Goal: Transaction & Acquisition: Purchase product/service

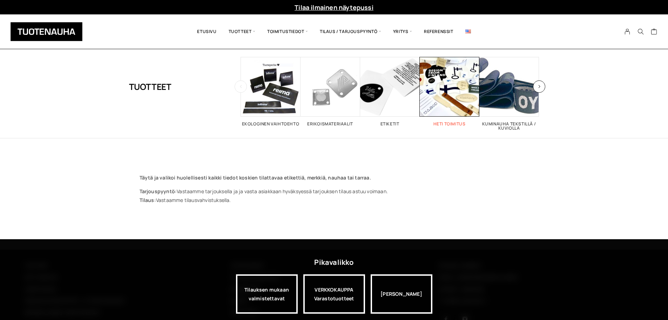
click at [454, 77] on span "Visit product category Heti toimitus" at bounding box center [450, 87] width 60 height 60
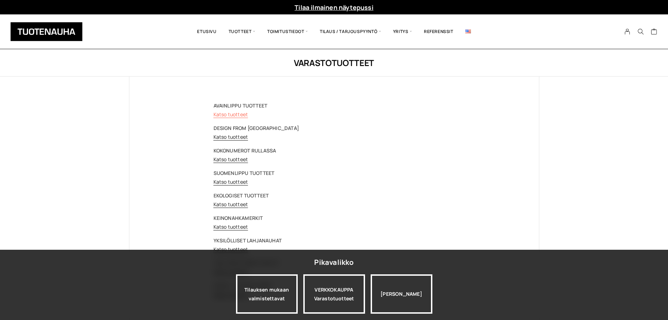
click at [234, 115] on link "Katso tuotteet" at bounding box center [231, 114] width 35 height 7
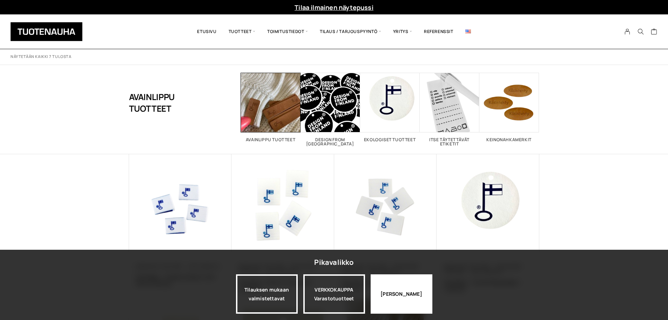
click at [390, 292] on div "Jatka katselua" at bounding box center [402, 293] width 62 height 39
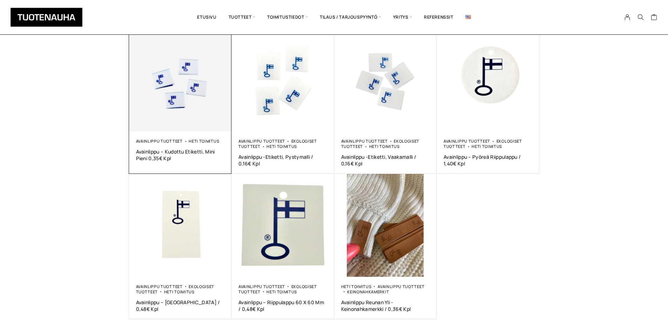
scroll to position [140, 0]
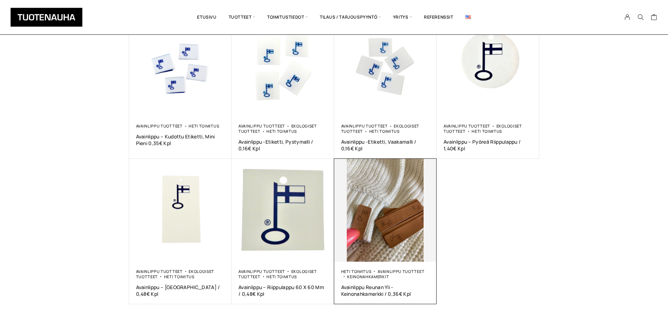
click at [374, 251] on img at bounding box center [385, 210] width 103 height 103
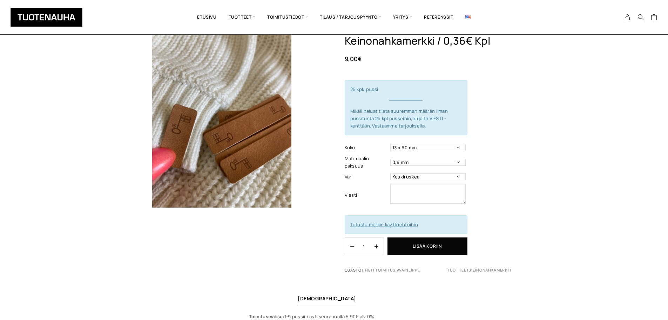
scroll to position [35, 0]
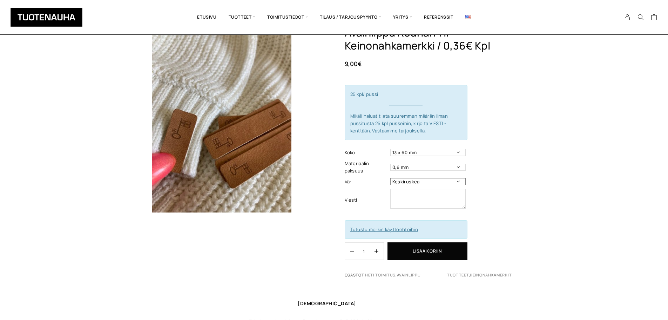
click at [438, 180] on select "Keskiruskea" at bounding box center [428, 181] width 75 height 7
click at [526, 178] on div "Avainlippu Reunan Yli -Keinonahkamerkki / 0,36€ Kpl 9,00 € 25 kpl/ pussi Mikäli…" at bounding box center [442, 155] width 195 height 258
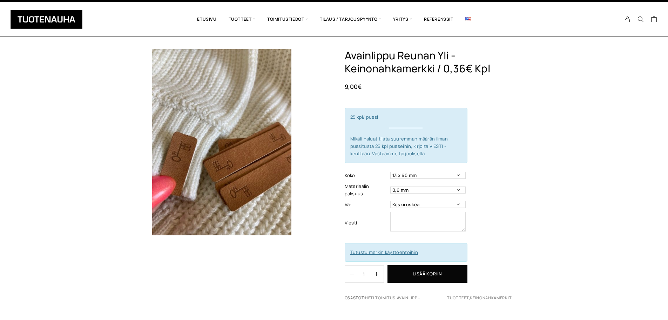
scroll to position [0, 0]
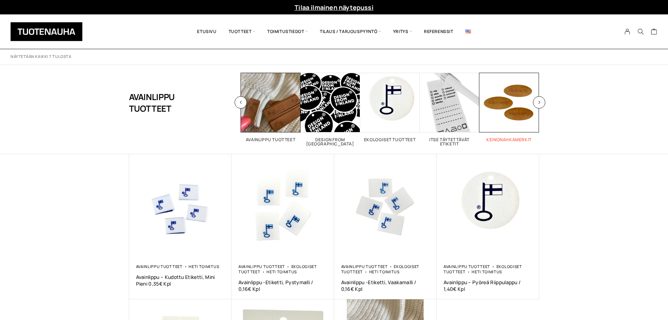
click at [512, 111] on span "Visit product category Keinonahkamerkit" at bounding box center [510, 103] width 60 height 60
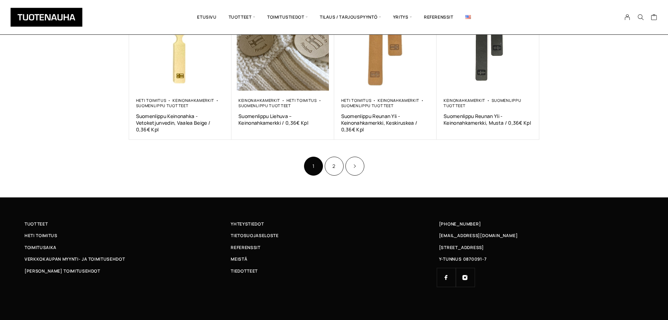
scroll to position [463, 0]
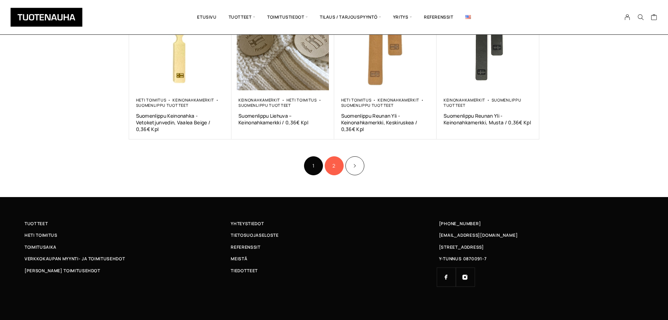
click at [332, 166] on link "2" at bounding box center [334, 165] width 19 height 19
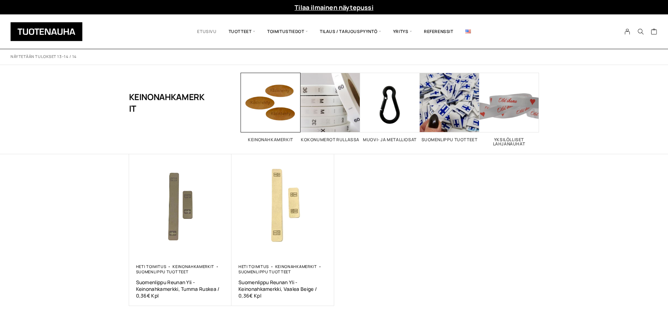
click at [209, 31] on link "Etusivu" at bounding box center [206, 32] width 31 height 24
